Goal: Information Seeking & Learning: Find specific fact

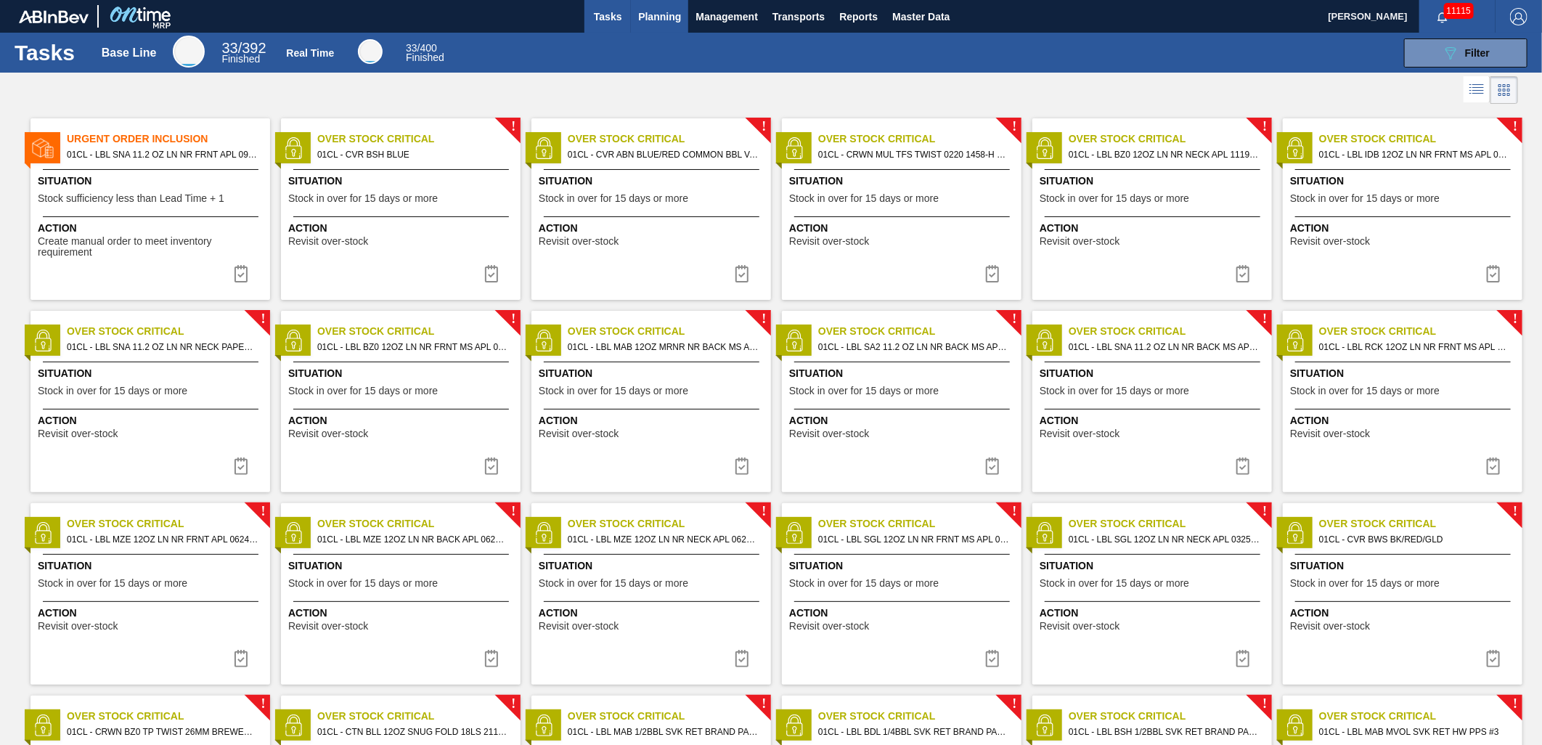
click at [652, 18] on span "Planning" at bounding box center [659, 16] width 43 height 17
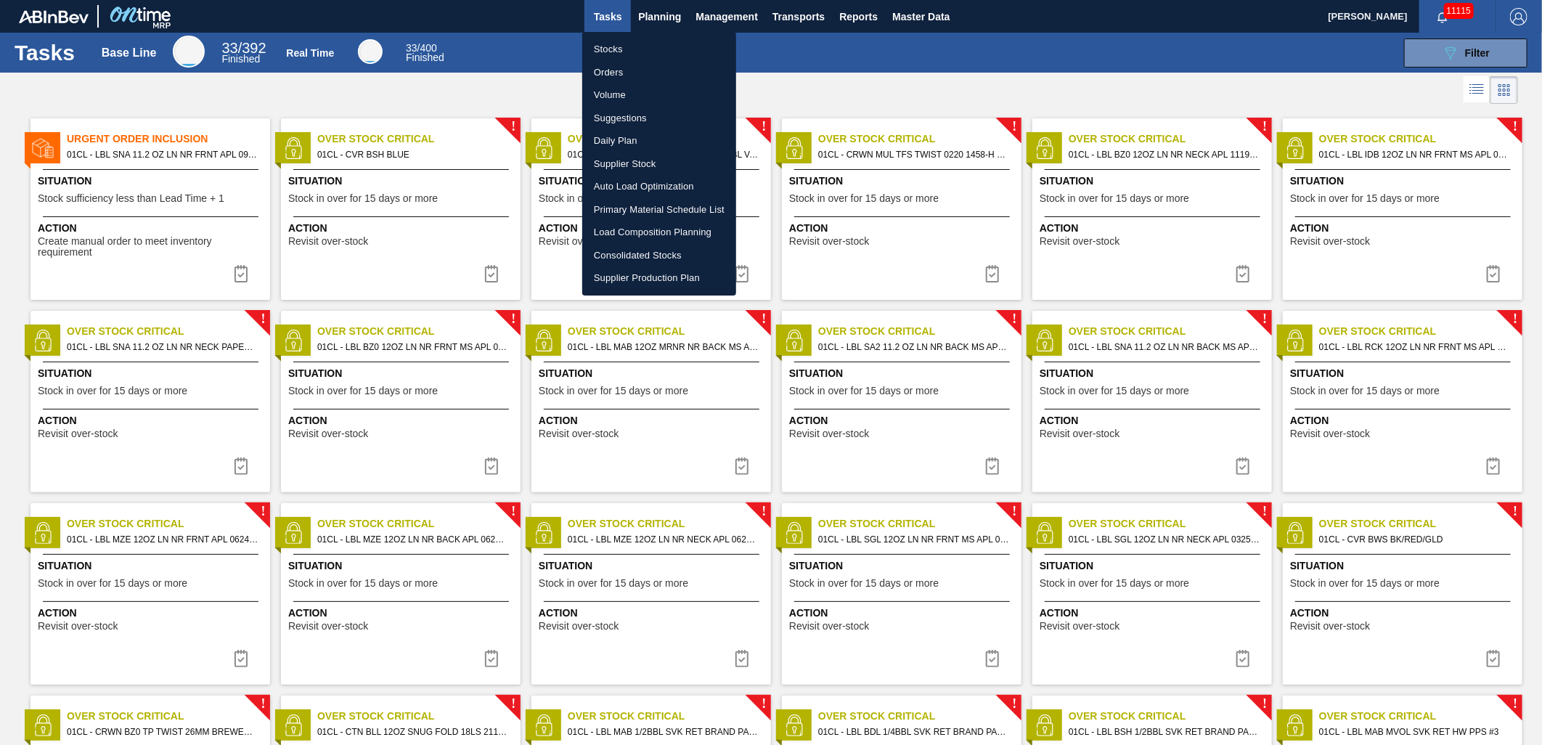
click at [629, 48] on li "Stocks" at bounding box center [659, 49] width 154 height 23
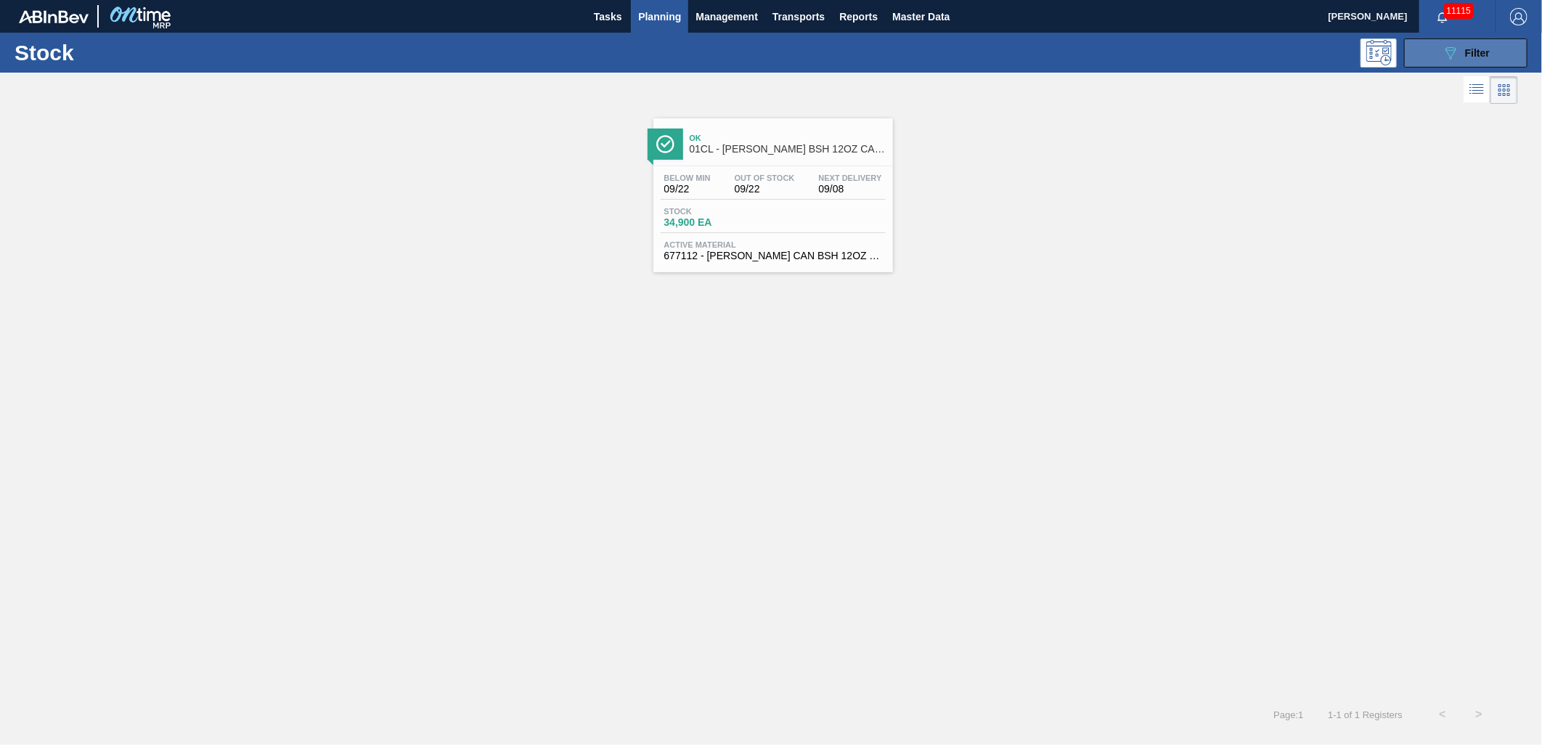
click at [1461, 52] on div "089F7B8B-B2A5-4AFE-B5C0-19BA573D28AC Filter" at bounding box center [1465, 52] width 48 height 17
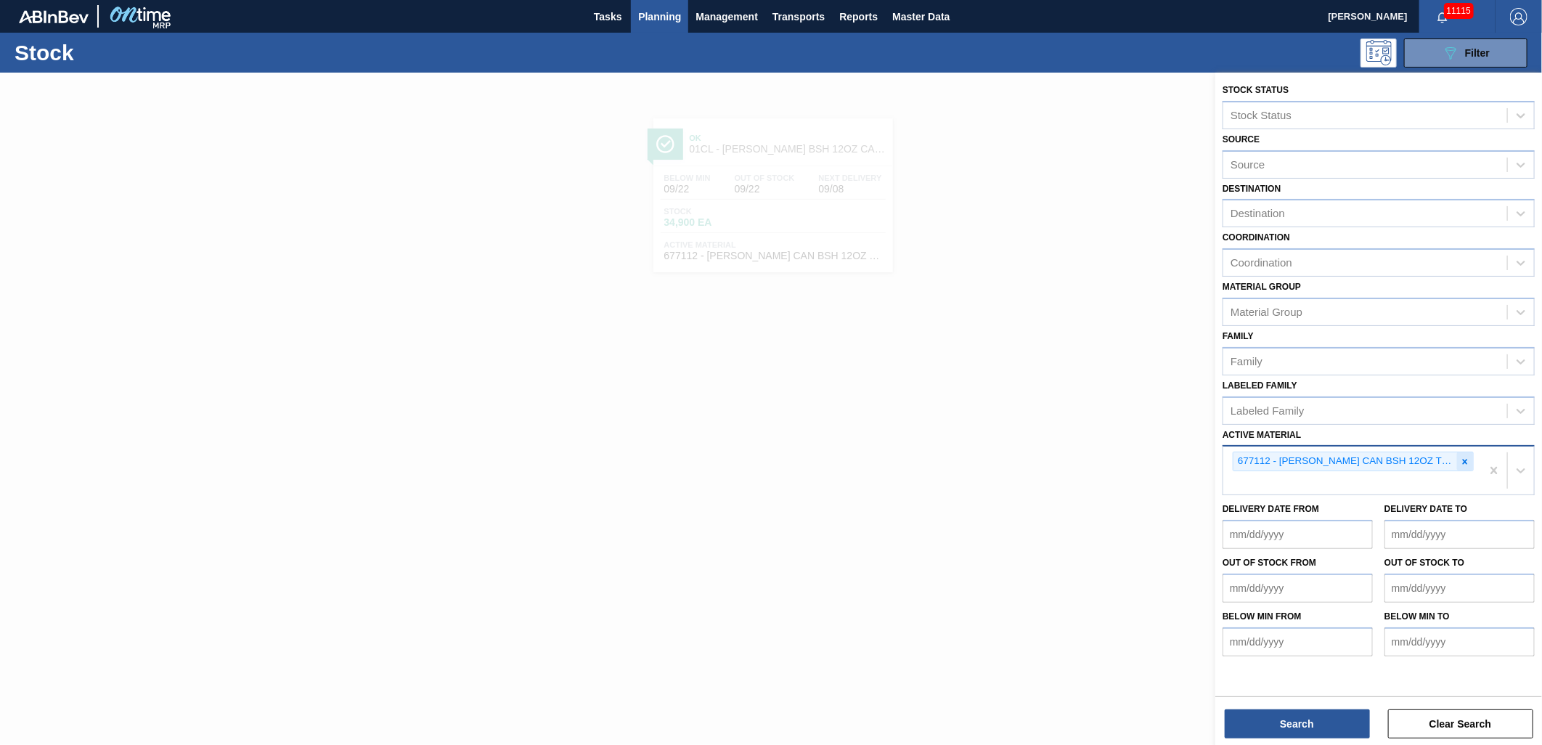
click at [1461, 457] on icon at bounding box center [1465, 462] width 10 height 10
type Material "6"
click at [1475, 462] on div "677112 - [PERSON_NAME] CAN BSH 12OZ TWNSTK 30/12 CAN 0724" at bounding box center [1352, 470] width 258 height 48
click at [1468, 457] on icon at bounding box center [1465, 462] width 10 height 10
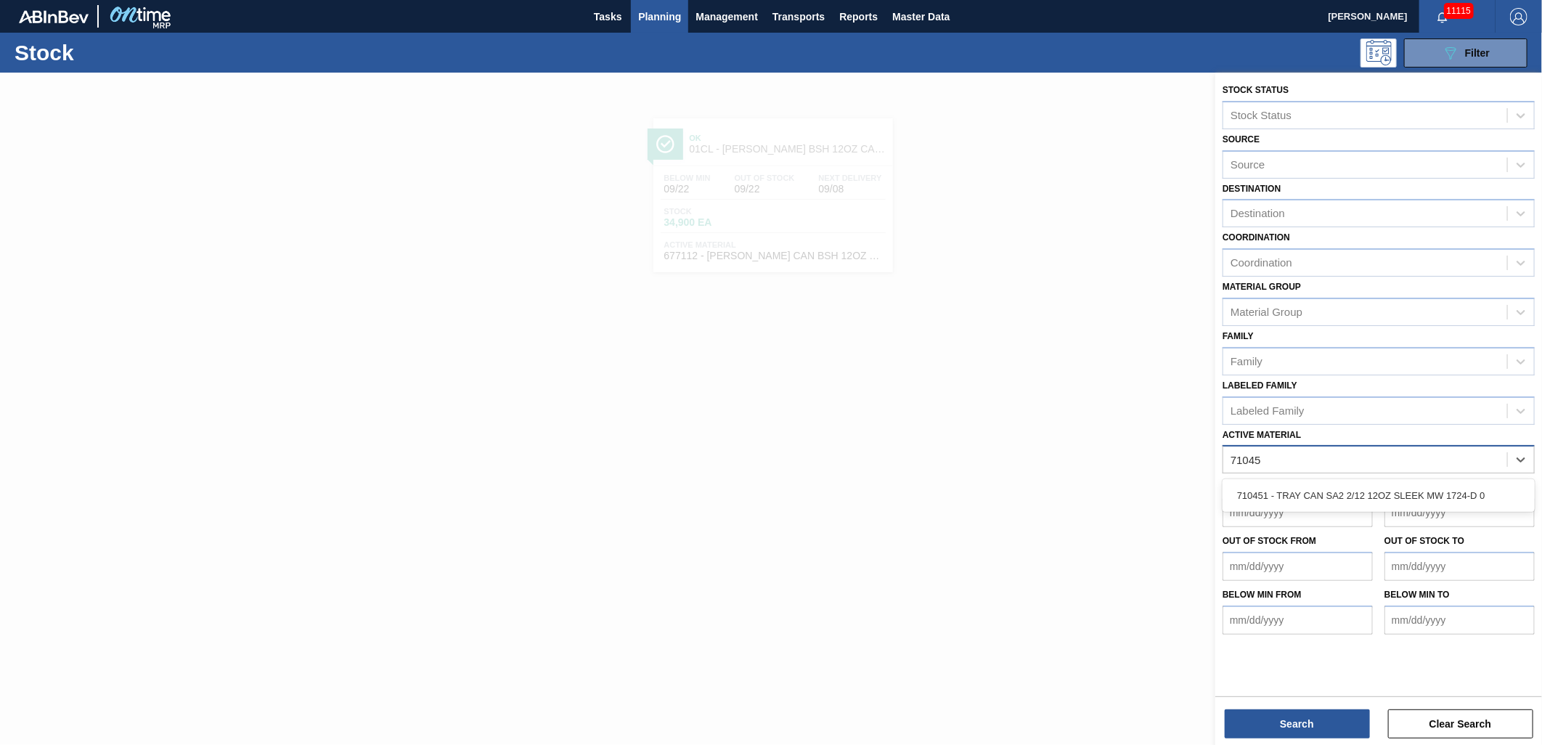
type Material "710451"
drag, startPoint x: 1257, startPoint y: 486, endPoint x: 1256, endPoint y: 512, distance: 25.4
click at [1257, 486] on div "710451 - TRAY CAN SA2 2/12 12OZ SLEEK MW 1724-D 0" at bounding box center [1378, 495] width 312 height 27
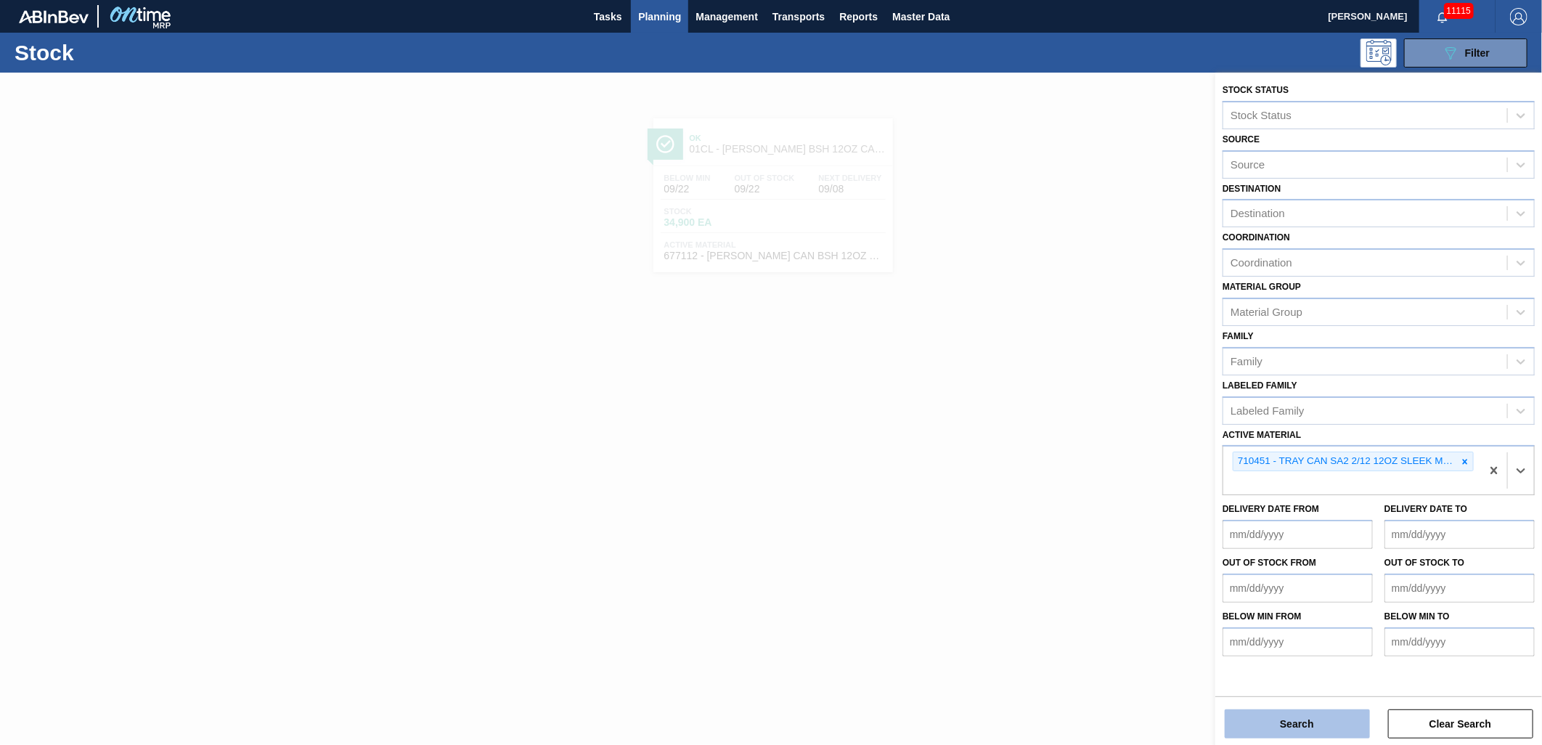
click at [1270, 721] on button "Search" at bounding box center [1296, 723] width 145 height 29
